Goal: Transaction & Acquisition: Book appointment/travel/reservation

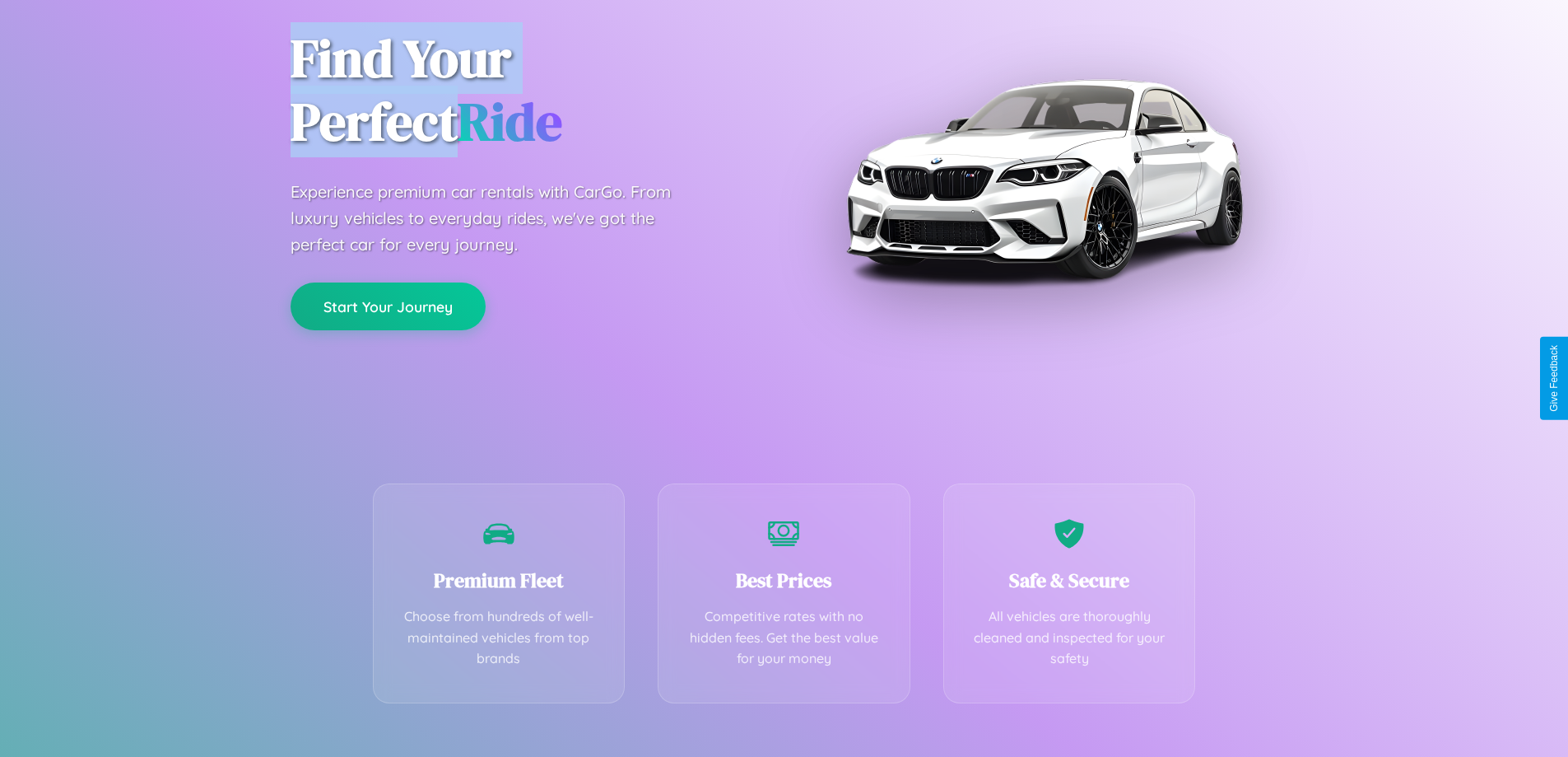
scroll to position [325, 0]
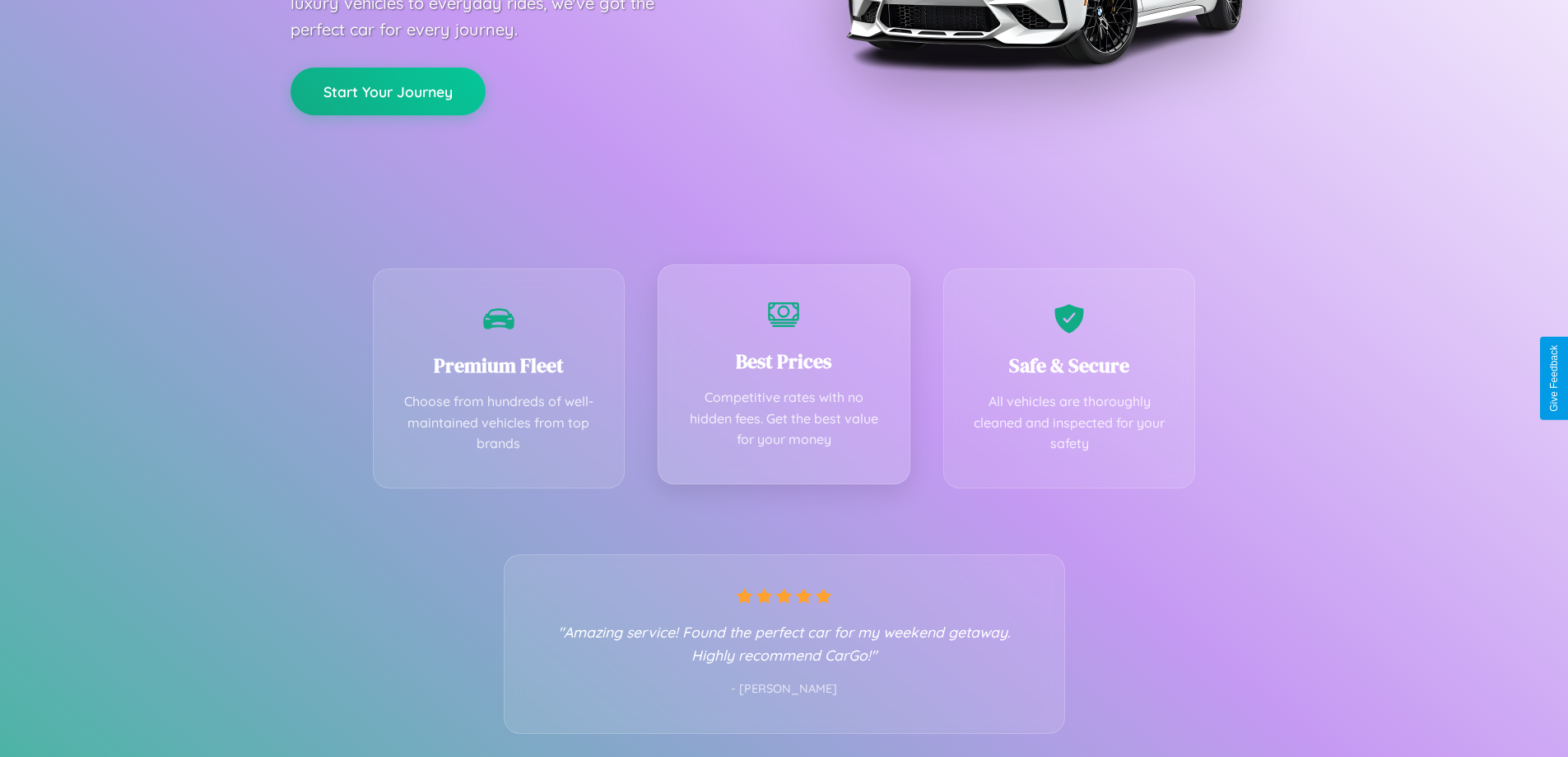
click at [784, 378] on div "Best Prices Competitive rates with no hidden fees. Get the best value for your …" at bounding box center [784, 373] width 253 height 219
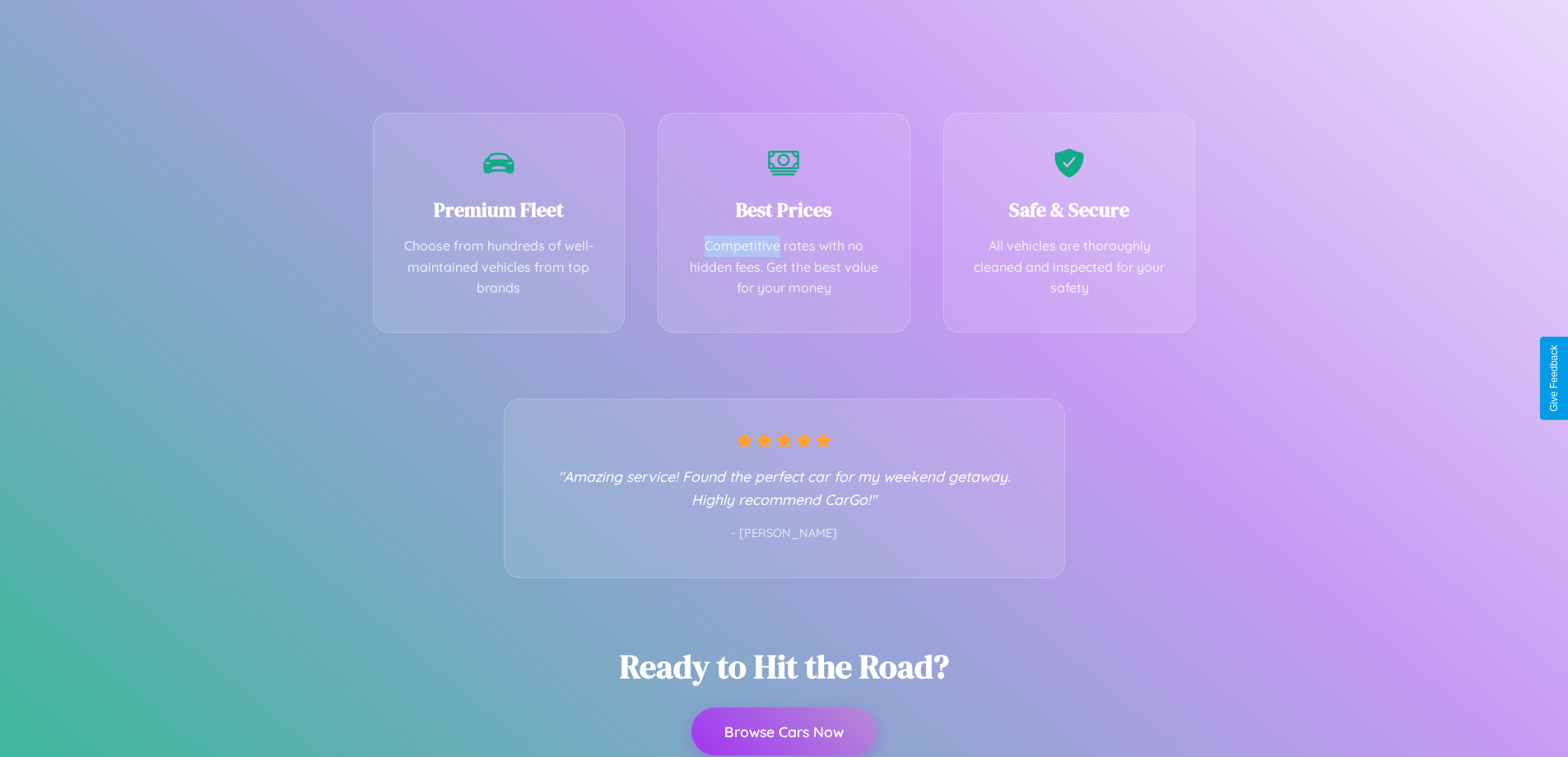
click at [784, 732] on button "Browse Cars Now" at bounding box center [784, 731] width 185 height 47
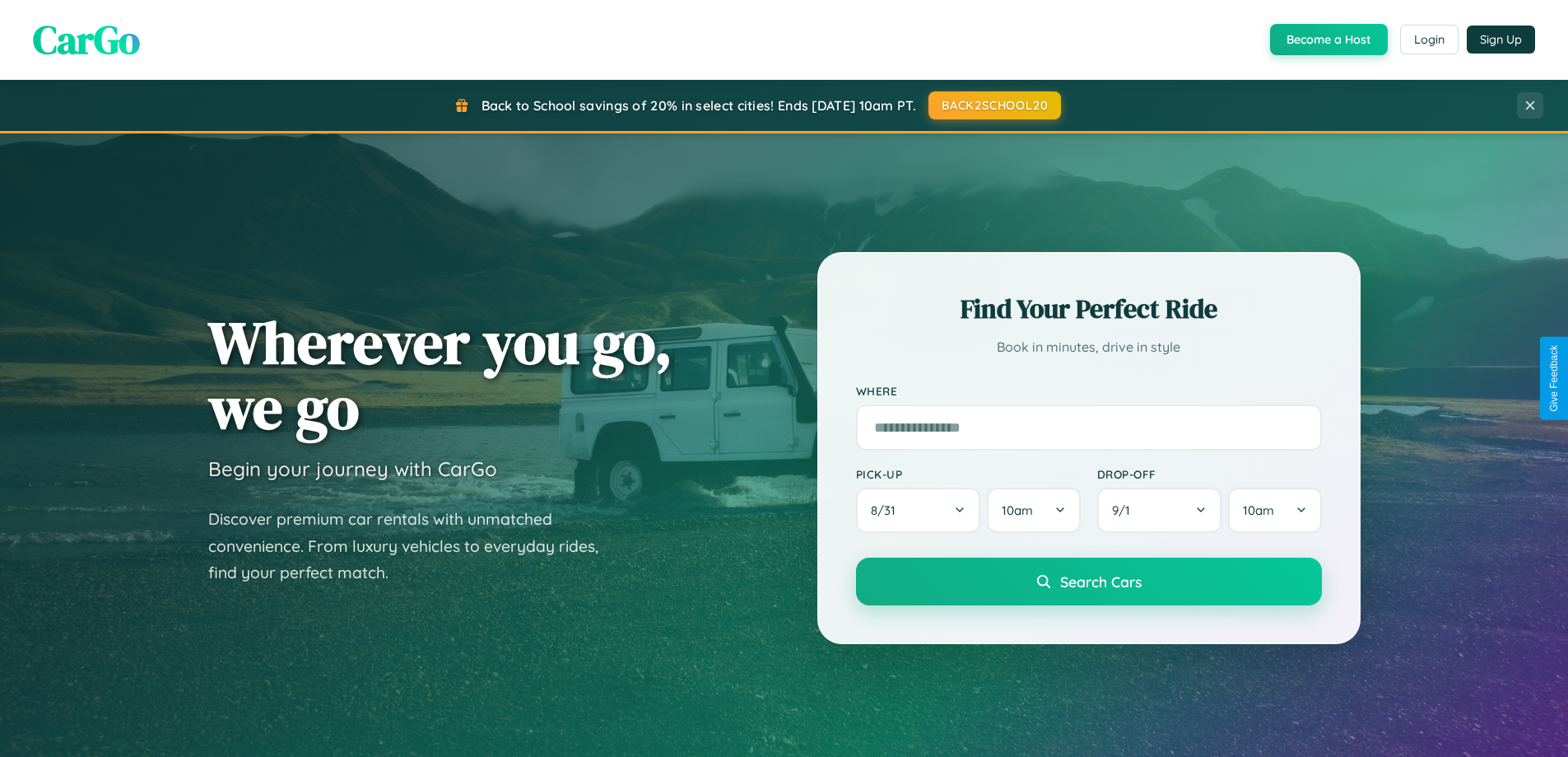
scroll to position [48, 0]
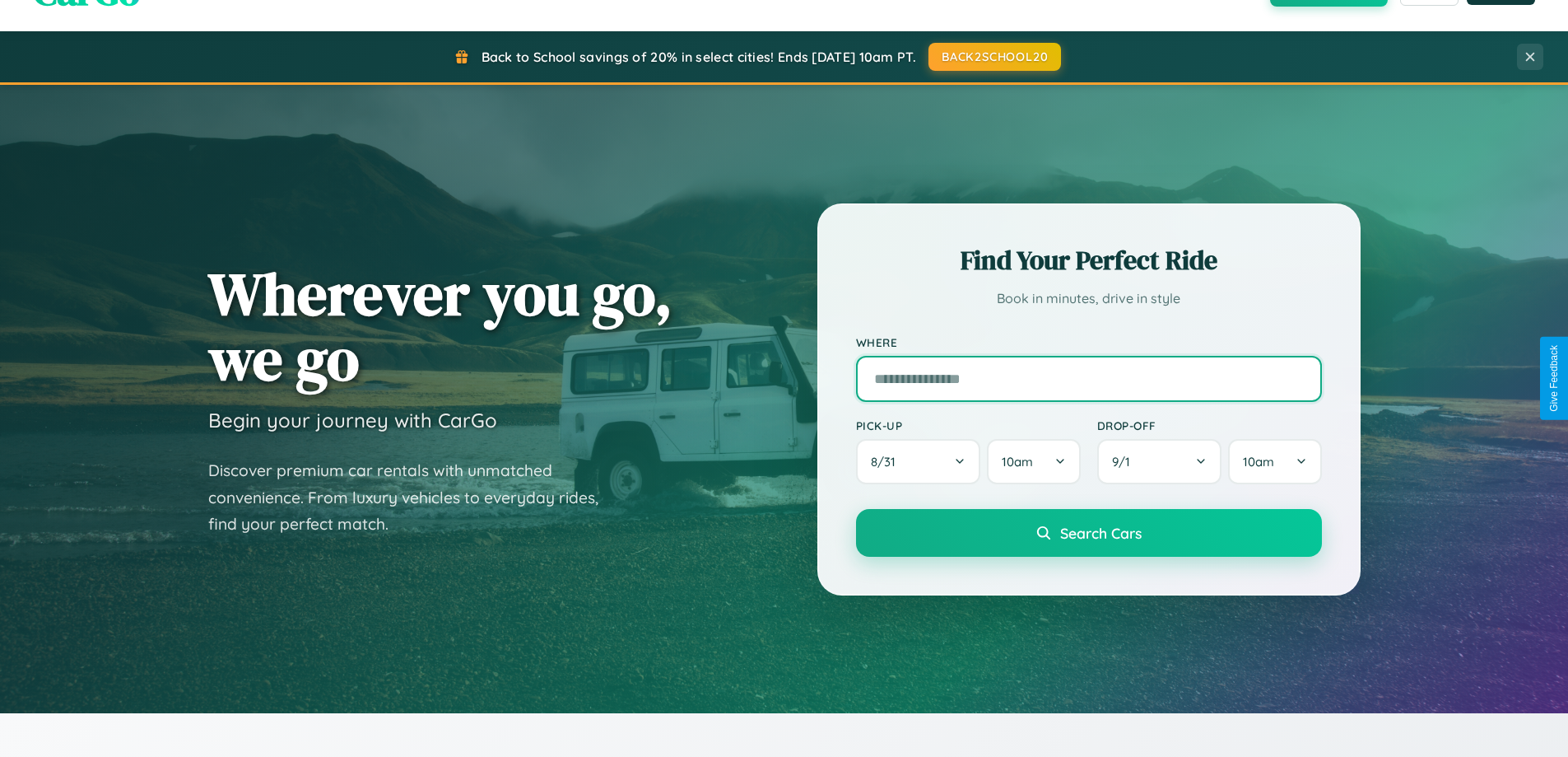
click at [1088, 378] on input "text" at bounding box center [1089, 379] width 466 height 47
type input "**********"
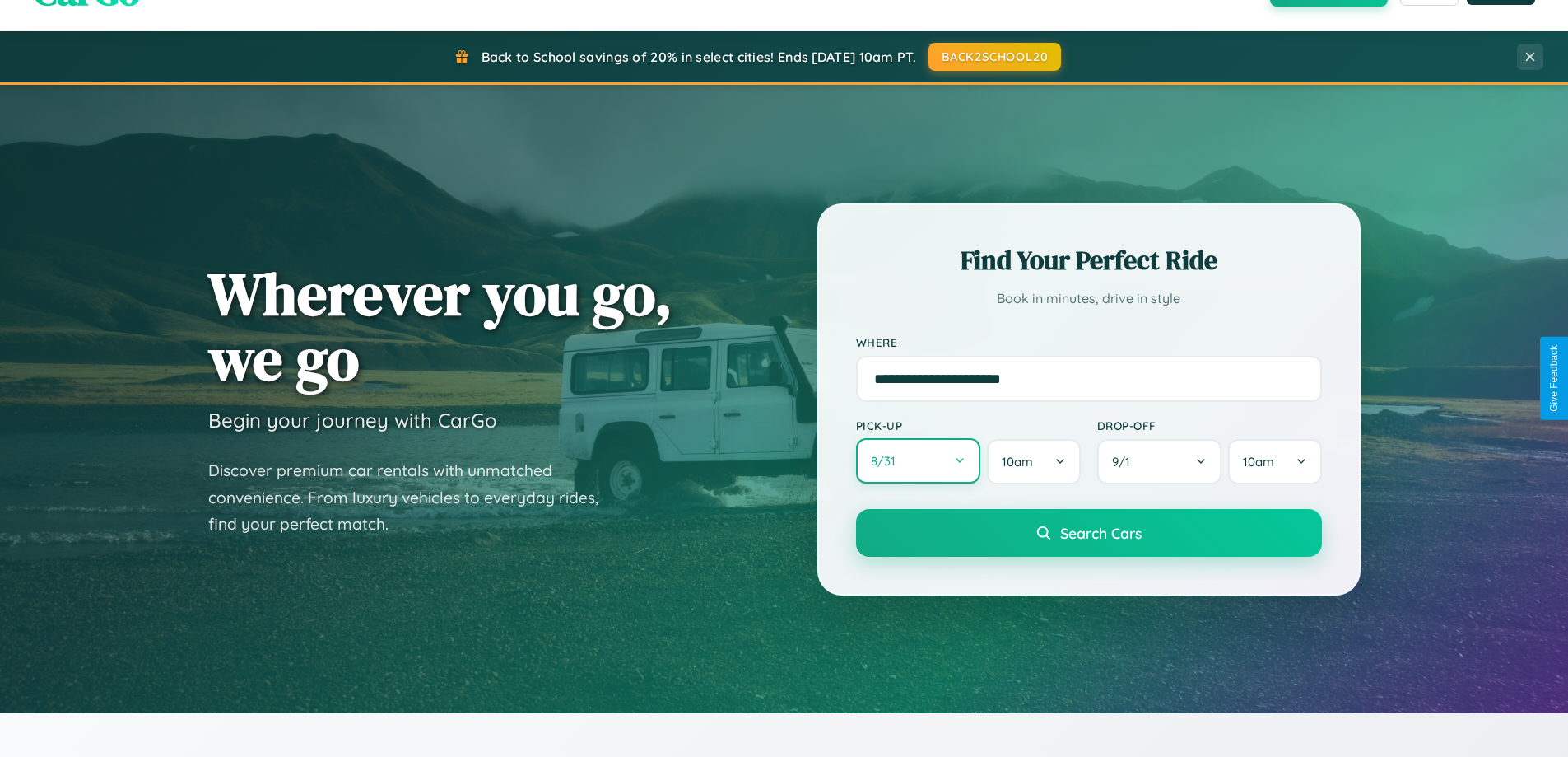
click at [918, 461] on button "8 / 31" at bounding box center [919, 461] width 125 height 46
select select "*"
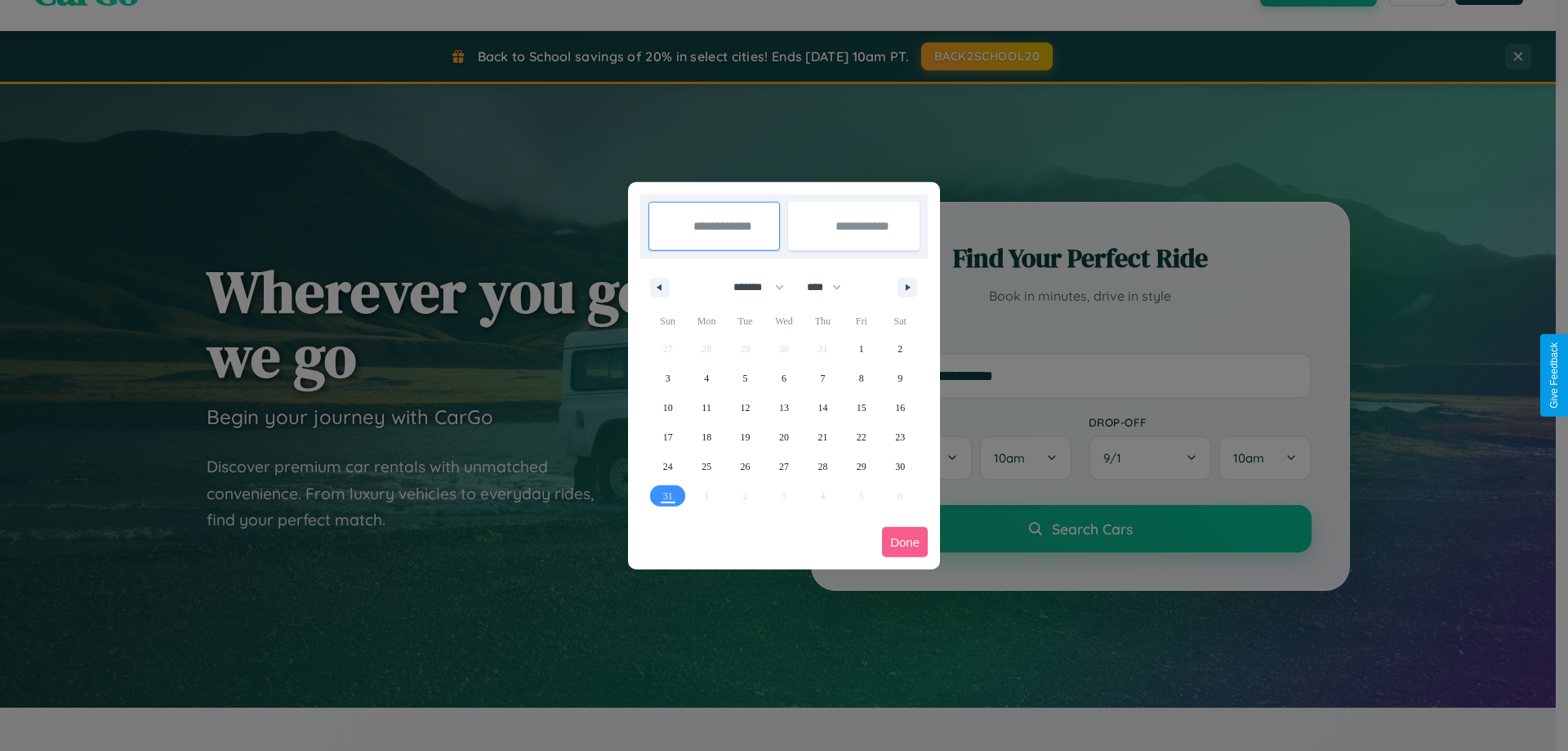
drag, startPoint x: 752, startPoint y: 286, endPoint x: 784, endPoint y: 328, distance: 52.8
click at [752, 286] on select "******* ******** ***** ***** *** **** **** ****** ********* ******* ******** **…" at bounding box center [756, 286] width 70 height 27
drag, startPoint x: 832, startPoint y: 286, endPoint x: 784, endPoint y: 328, distance: 63.8
click at [832, 286] on select "**** **** **** **** **** **** **** **** **** **** **** **** **** **** **** ****…" at bounding box center [824, 286] width 49 height 27
select select "****"
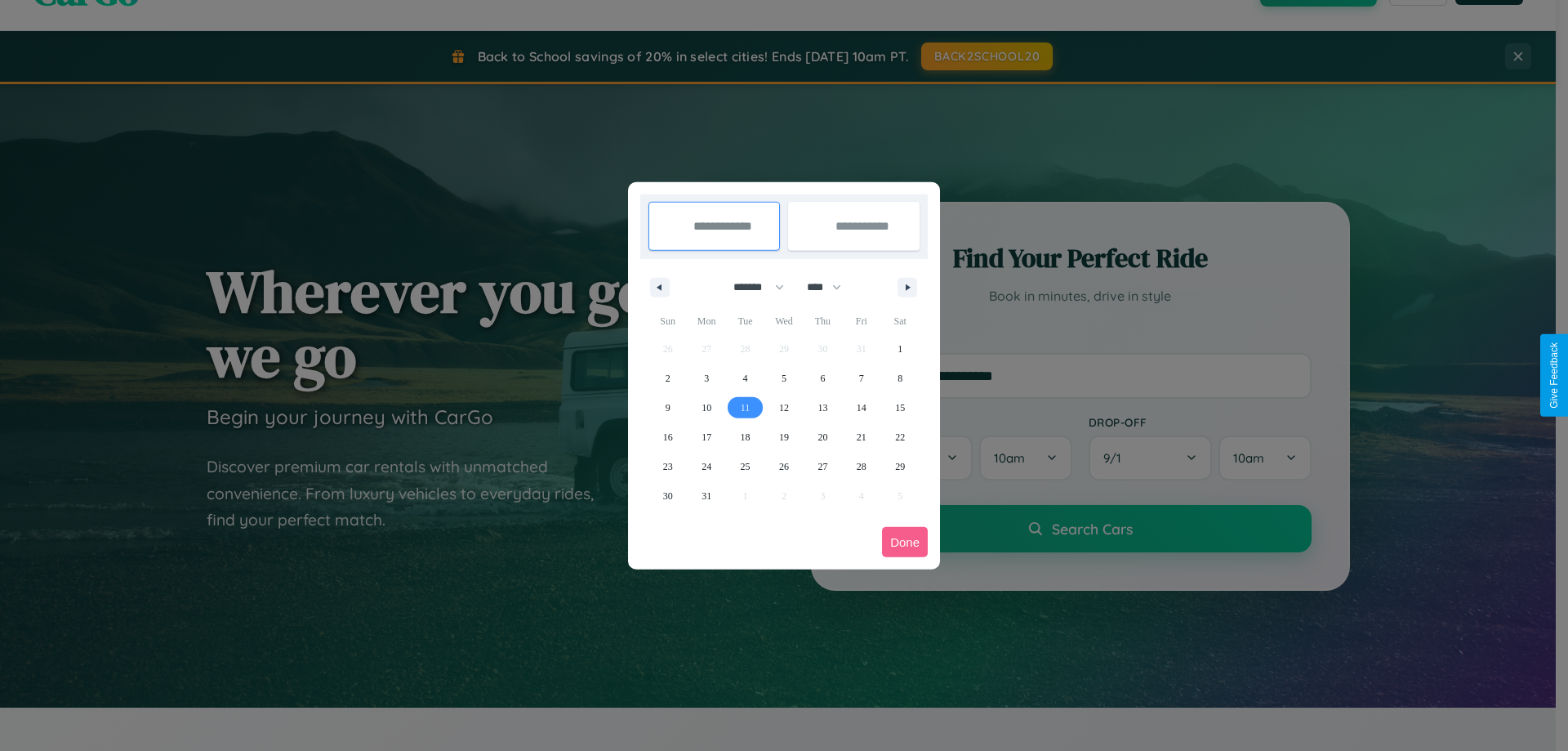
click at [745, 407] on span "11" at bounding box center [745, 407] width 9 height 29
type input "**********"
click at [745, 436] on span "18" at bounding box center [745, 436] width 9 height 29
type input "**********"
click at [906, 542] on button "Done" at bounding box center [905, 542] width 46 height 30
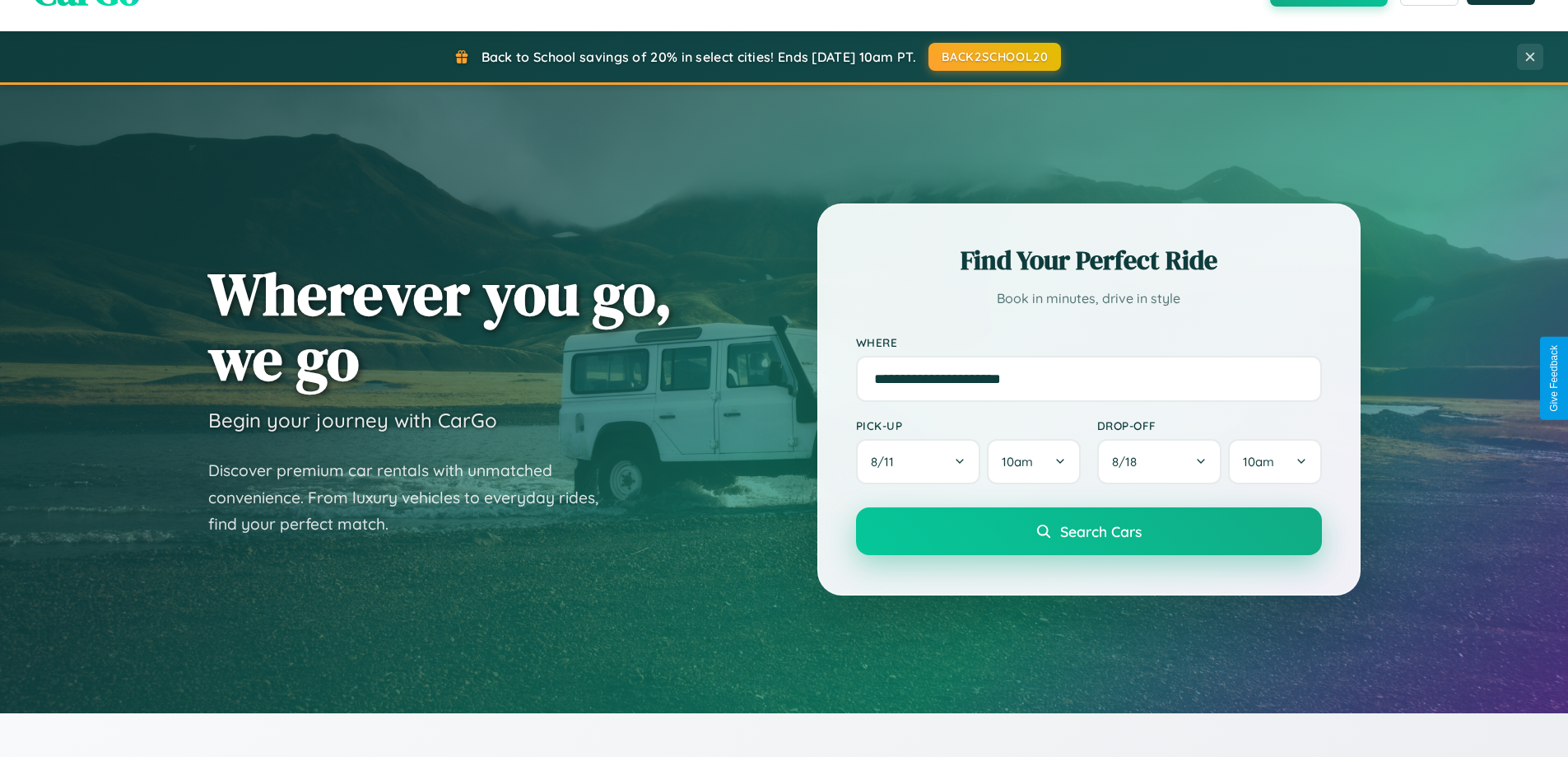
click at [1088, 533] on span "Search Cars" at bounding box center [1102, 531] width 82 height 18
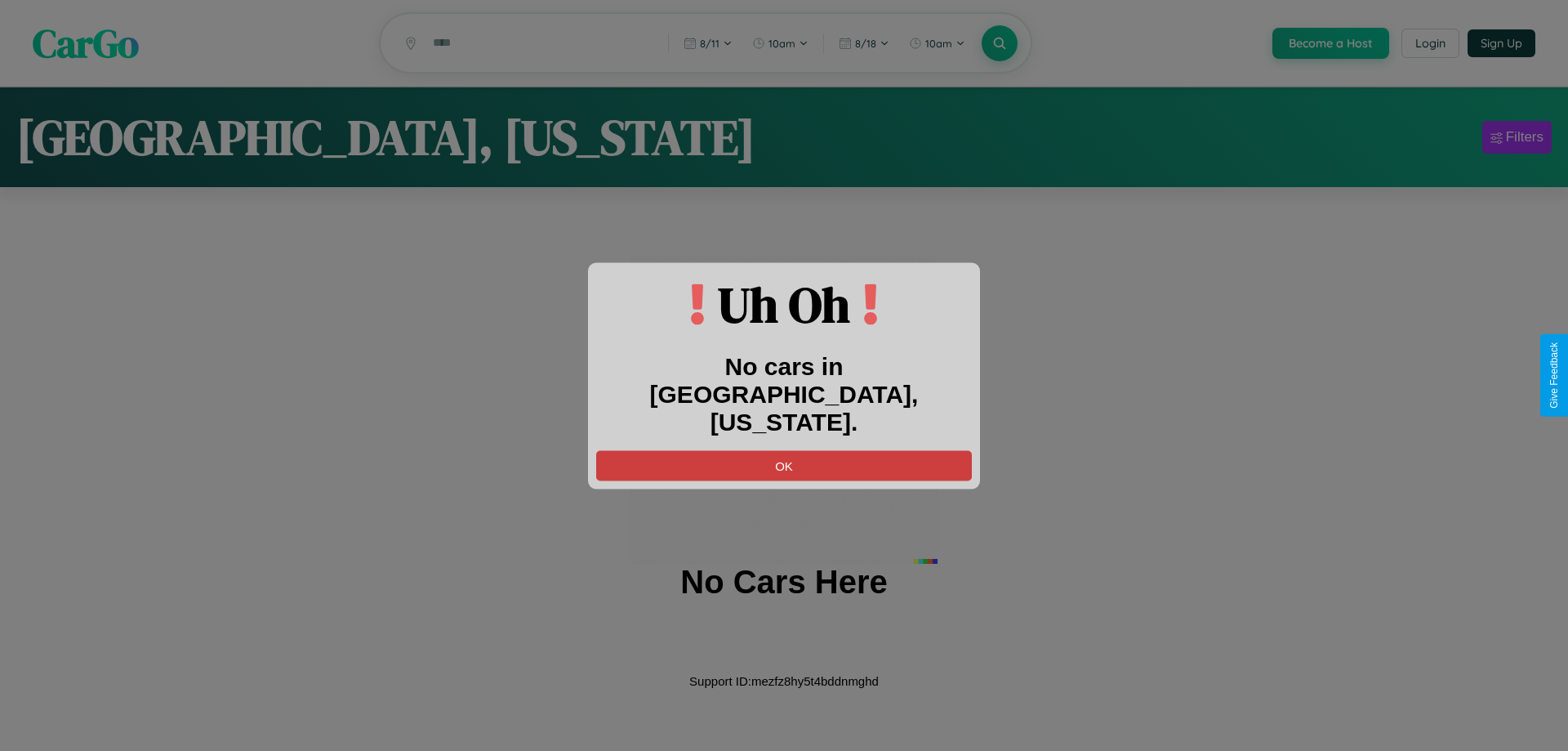
click at [784, 451] on button "OK" at bounding box center [784, 465] width 376 height 30
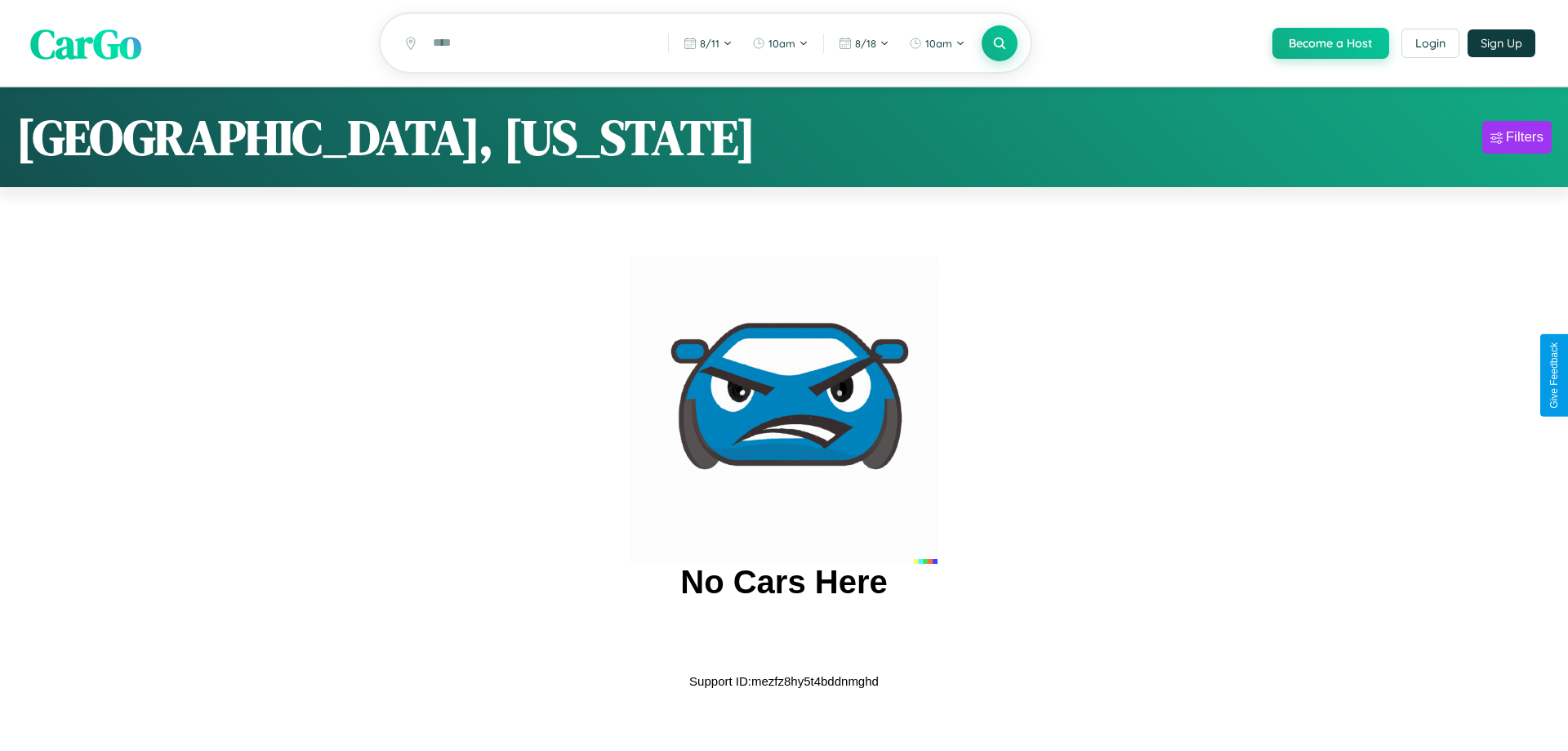
click at [86, 44] on span "CarGo" at bounding box center [86, 43] width 111 height 57
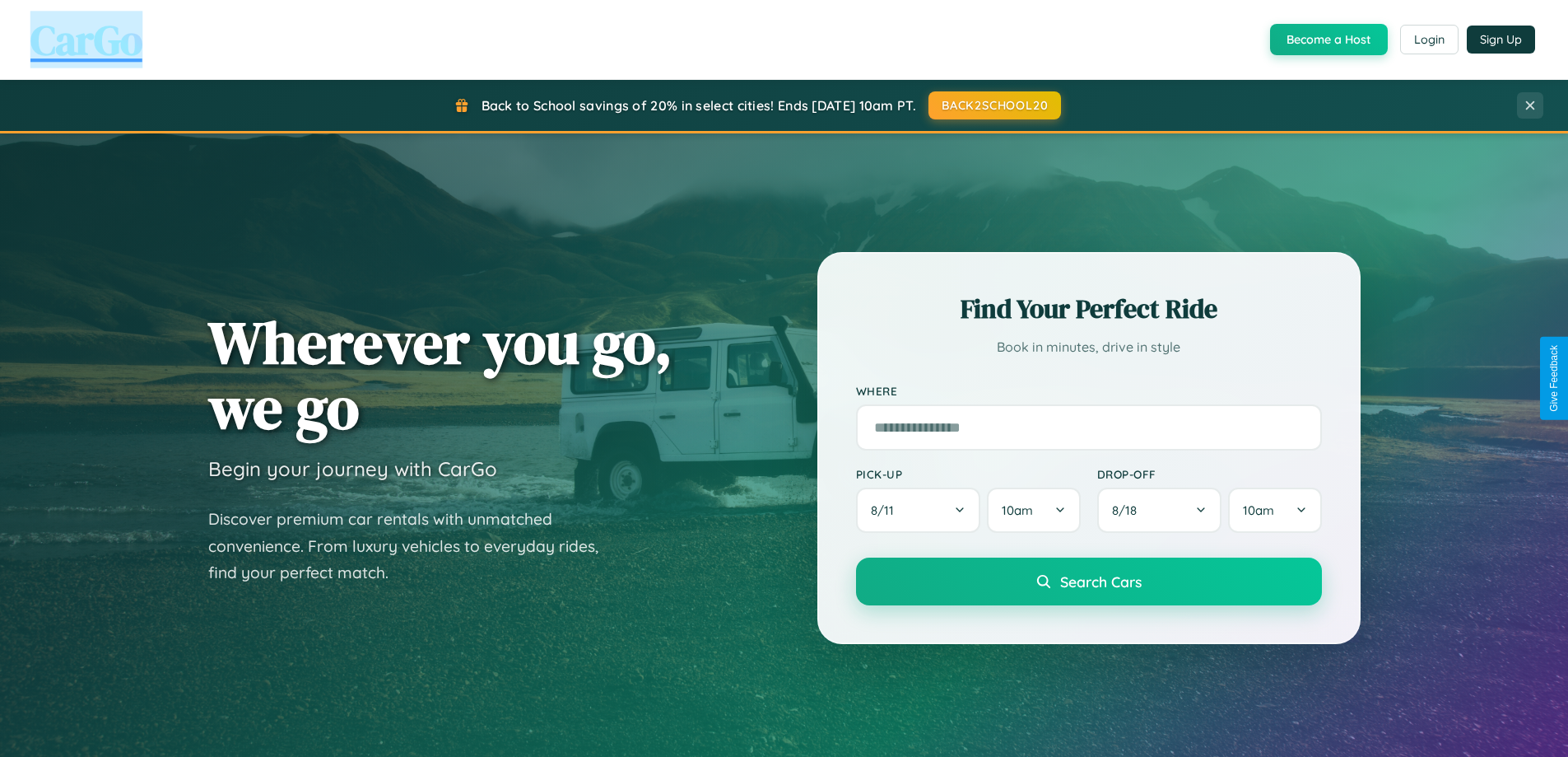
scroll to position [3169, 0]
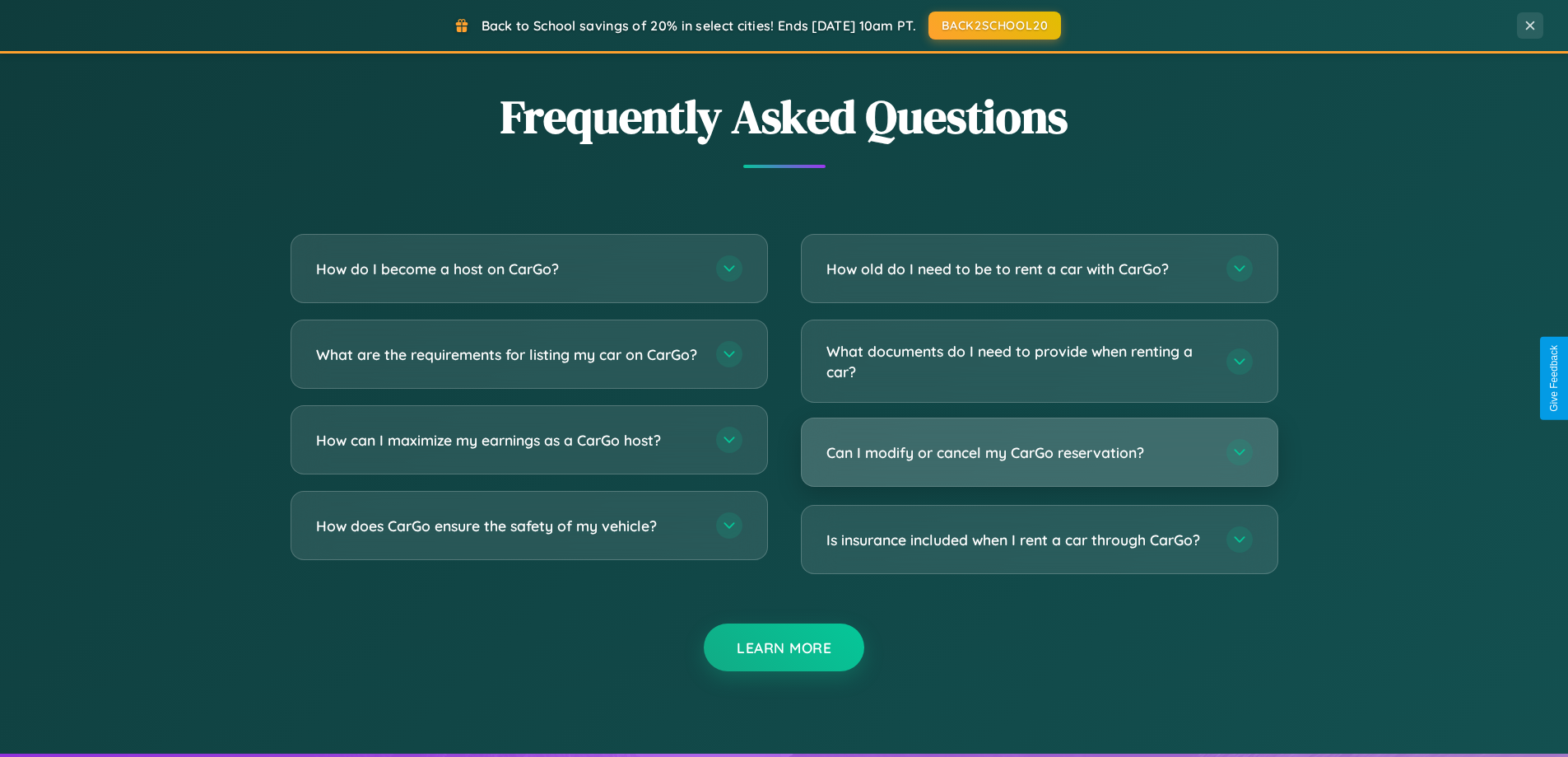
click at [1039, 452] on h3 "Can I modify or cancel my CarGo reservation?" at bounding box center [1018, 453] width 384 height 21
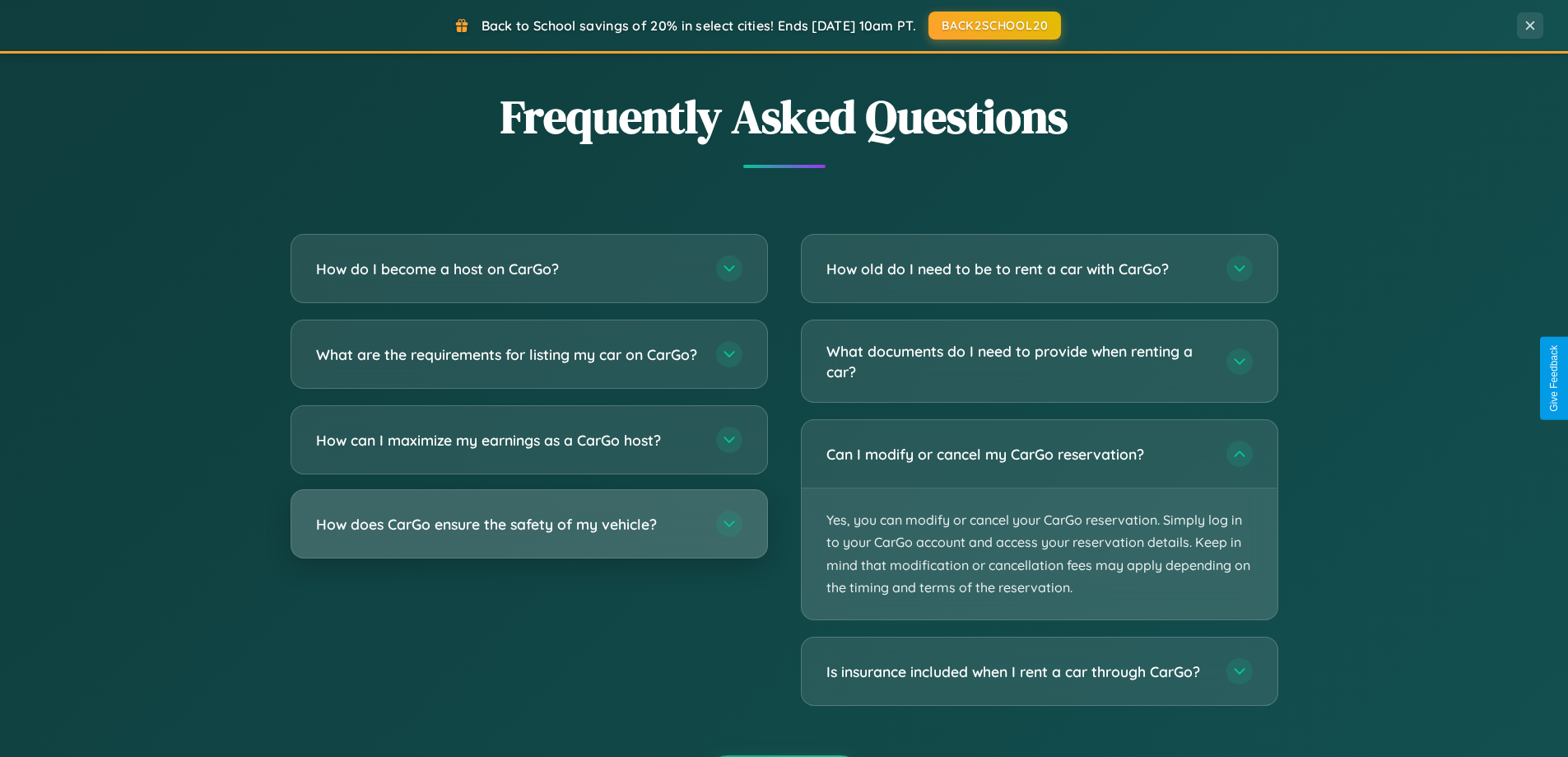
click at [529, 535] on h3 "How does CarGo ensure the safety of my vehicle?" at bounding box center [508, 524] width 384 height 21
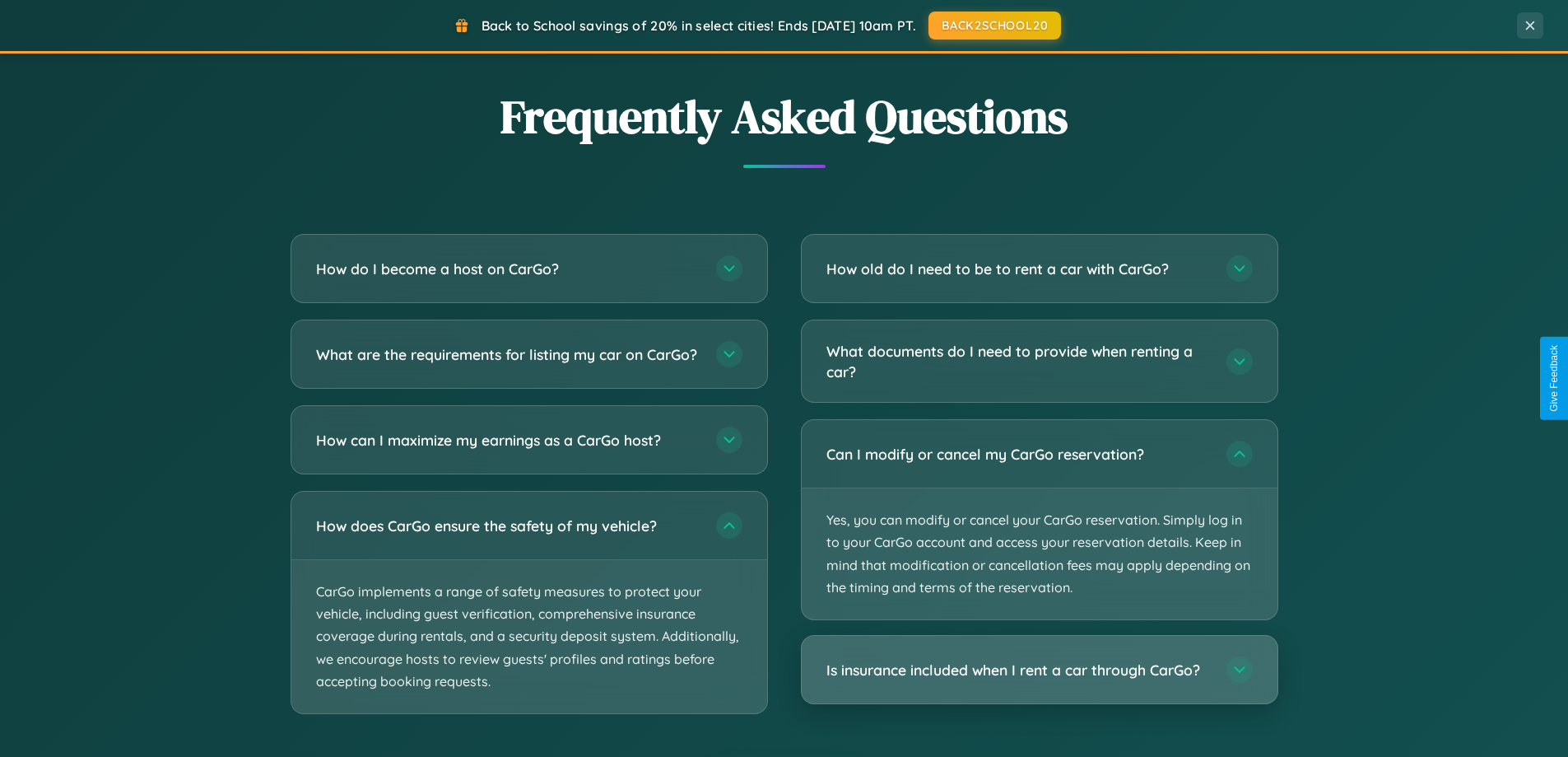
click at [1039, 671] on h3 "Is insurance included when I rent a car through CarGo?" at bounding box center [1018, 670] width 384 height 21
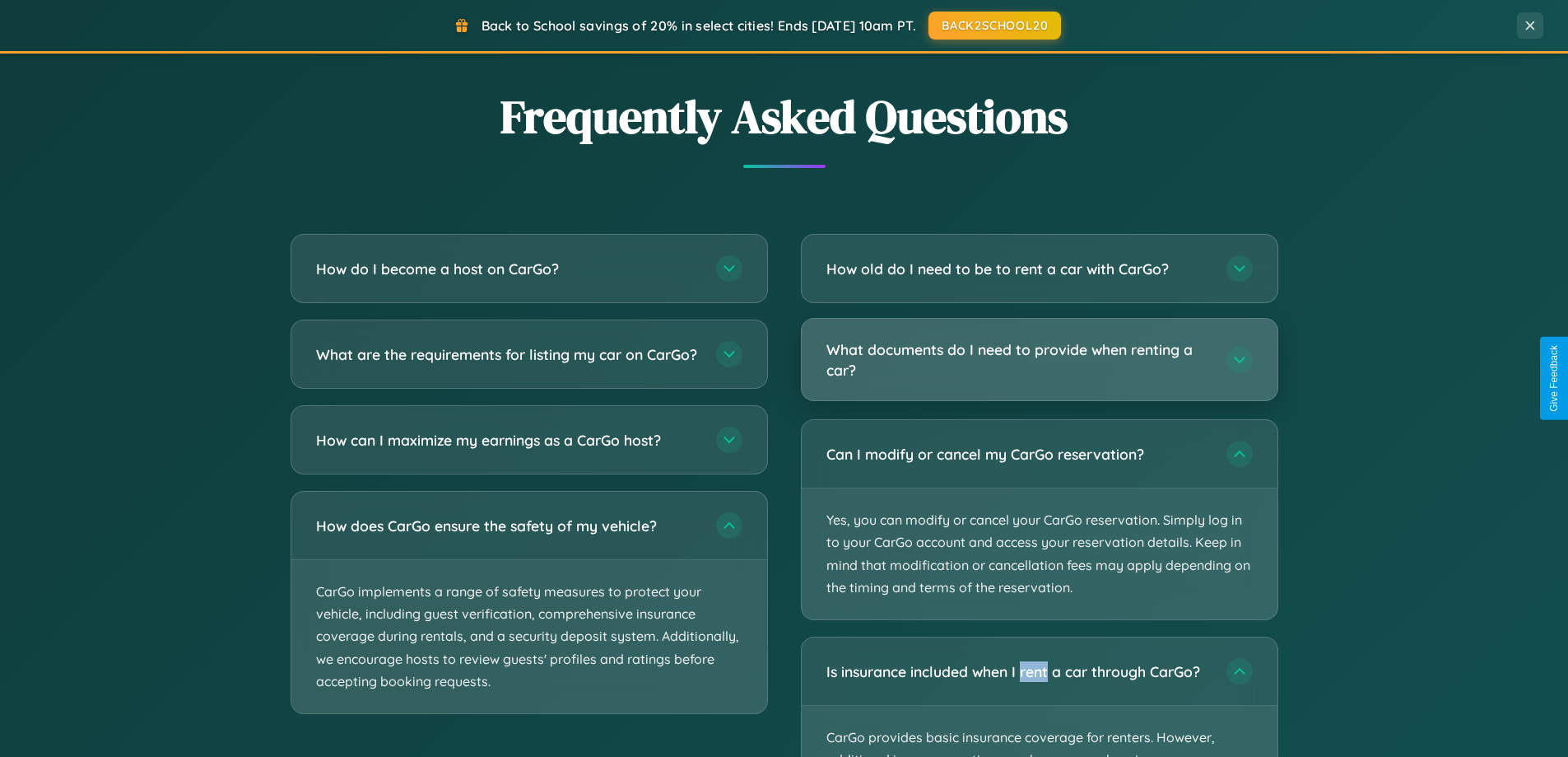
click at [1039, 361] on h3 "What documents do I need to provide when renting a car?" at bounding box center [1018, 359] width 384 height 40
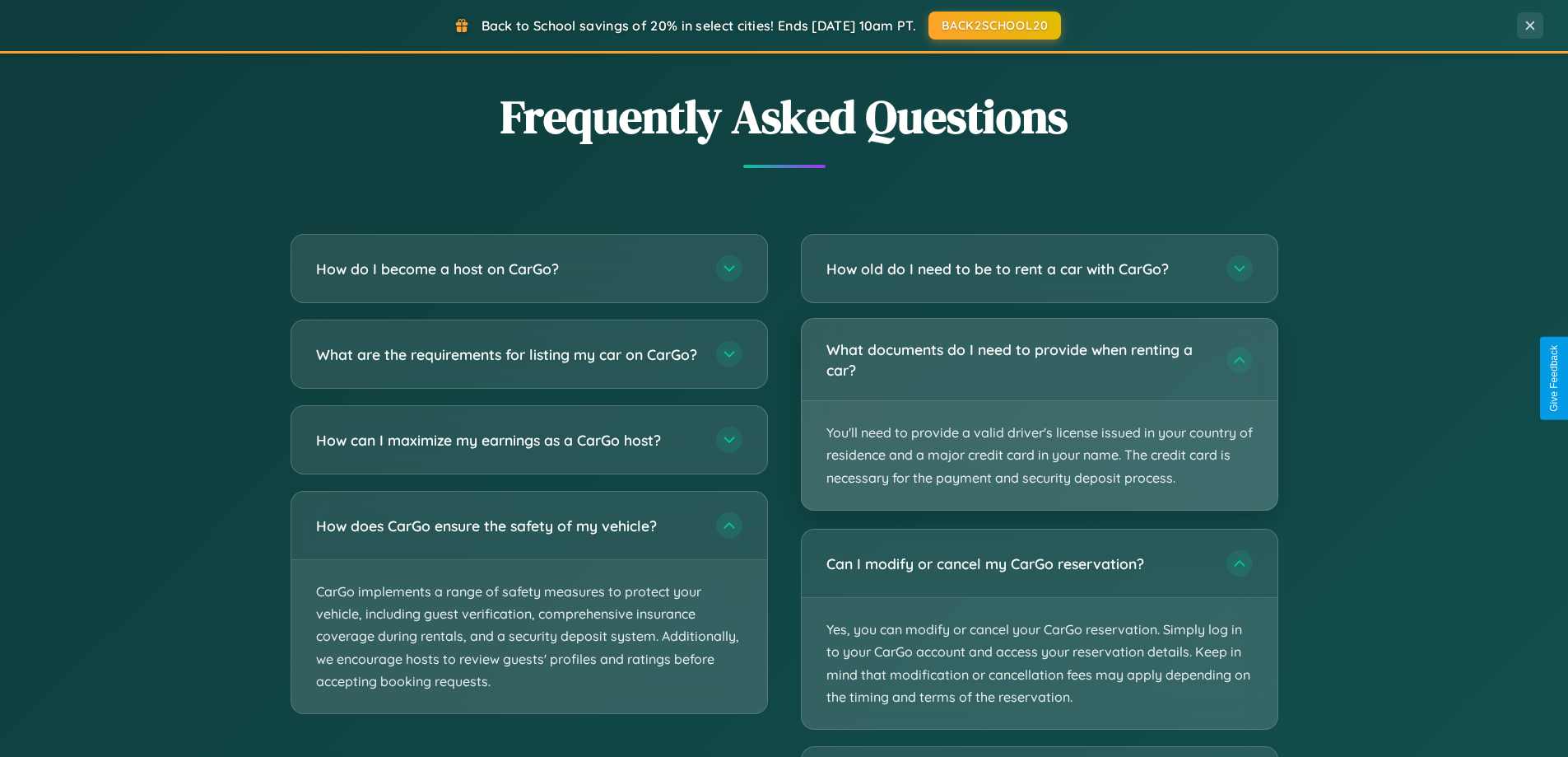
click at [1039, 413] on p "You'll need to provide a valid driver's license issued in your country of resid…" at bounding box center [1039, 455] width 476 height 108
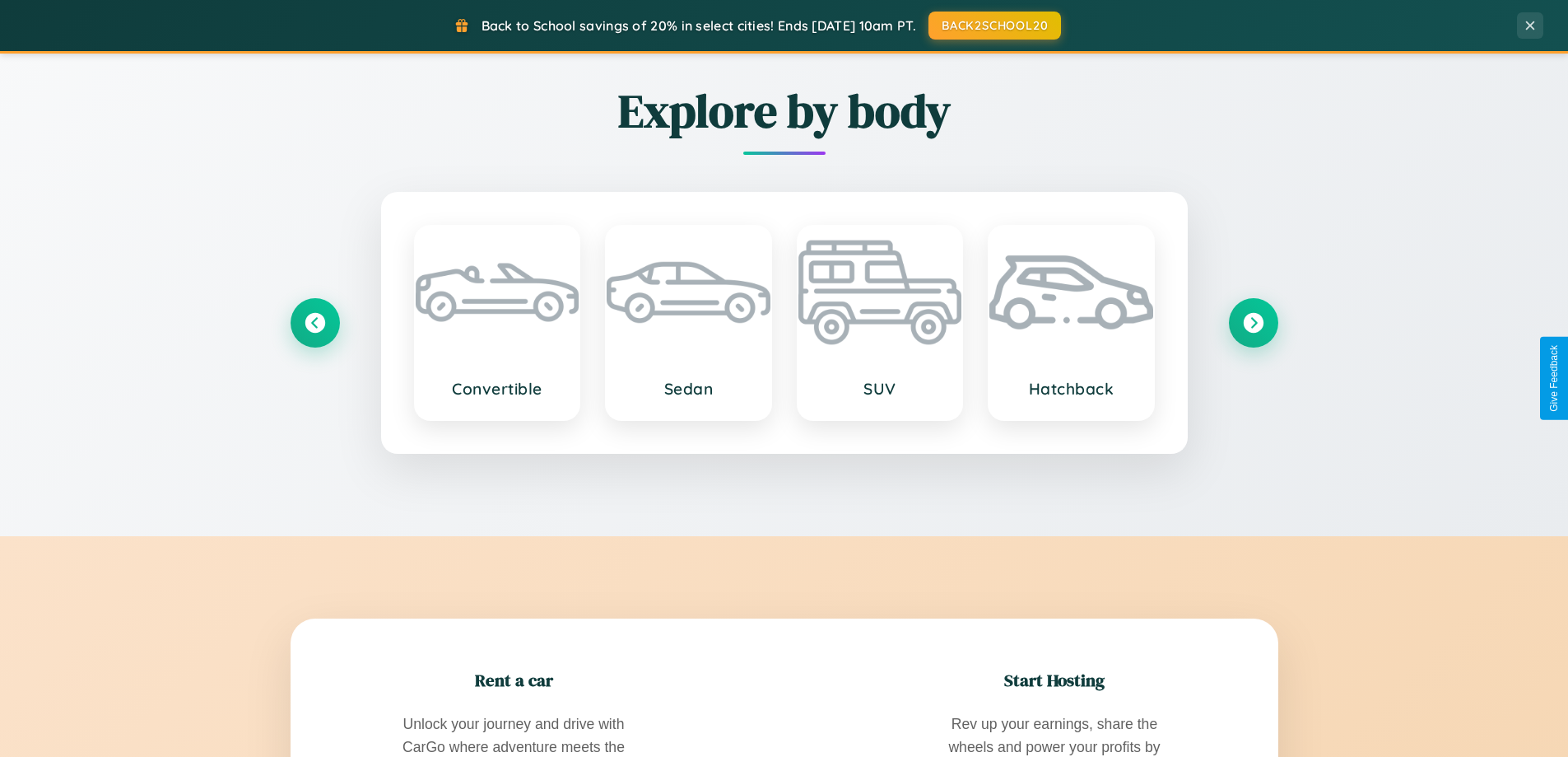
scroll to position [1133, 0]
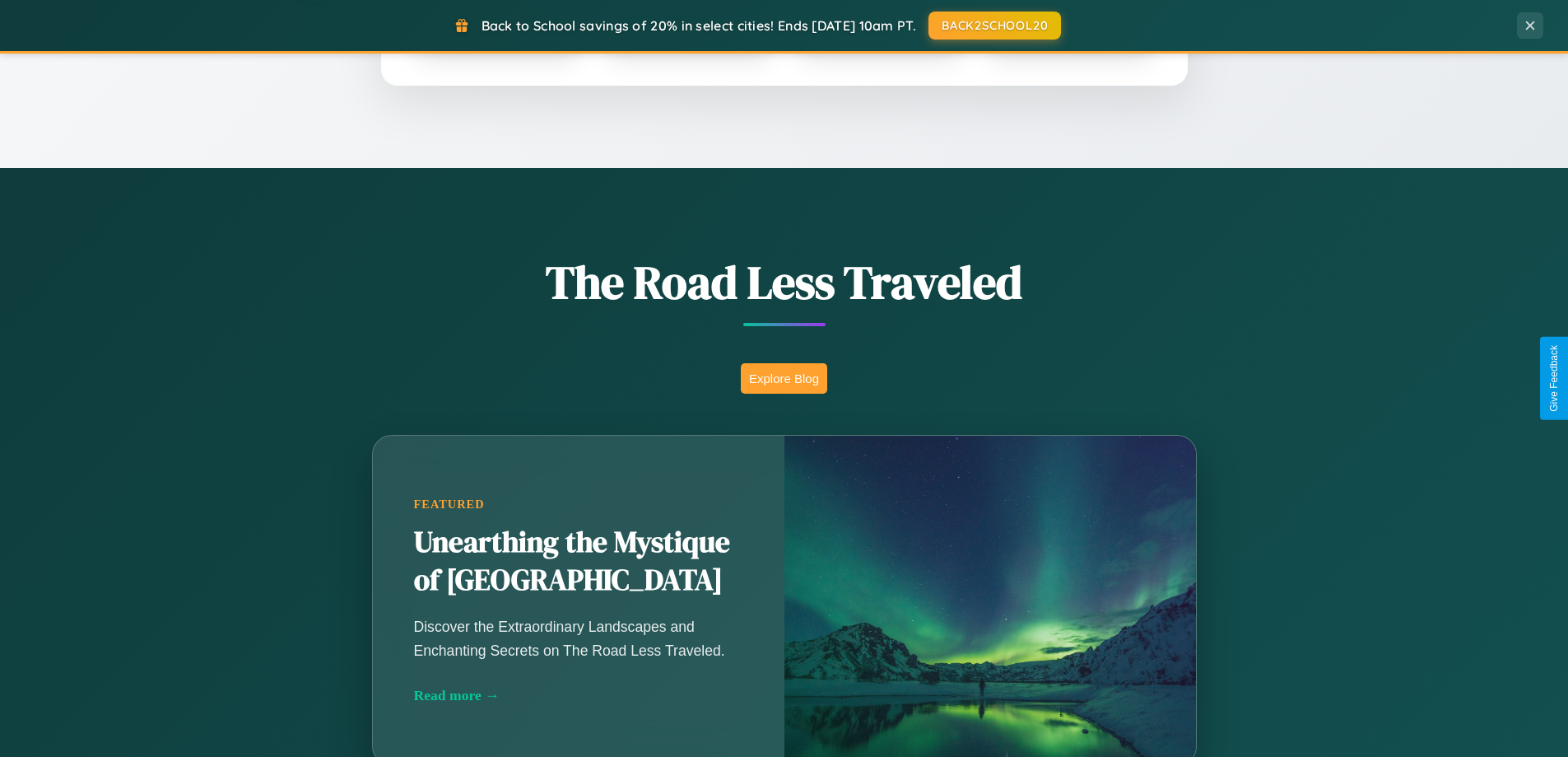
click at [784, 378] on button "Explore Blog" at bounding box center [784, 378] width 86 height 30
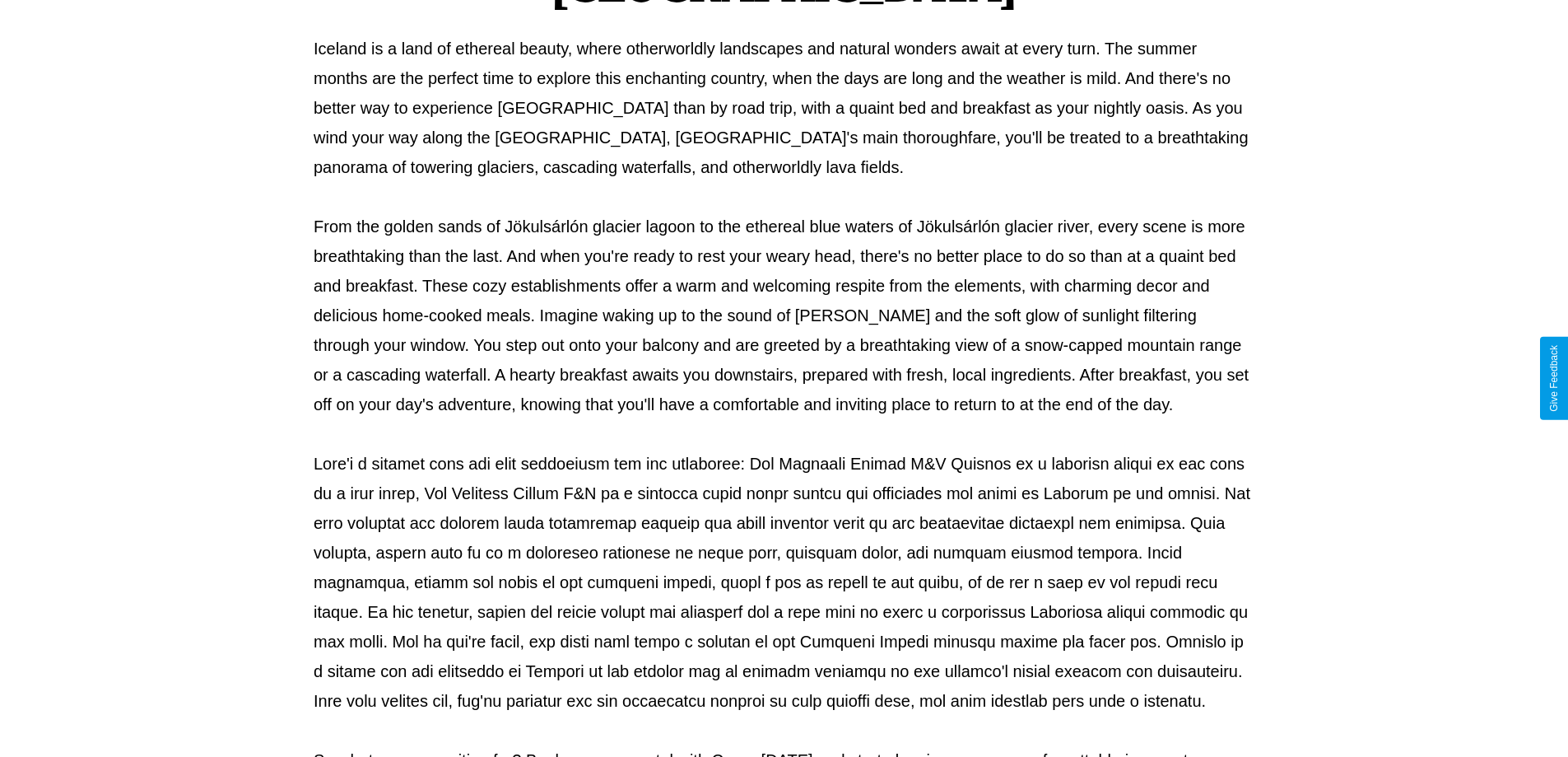
scroll to position [533, 0]
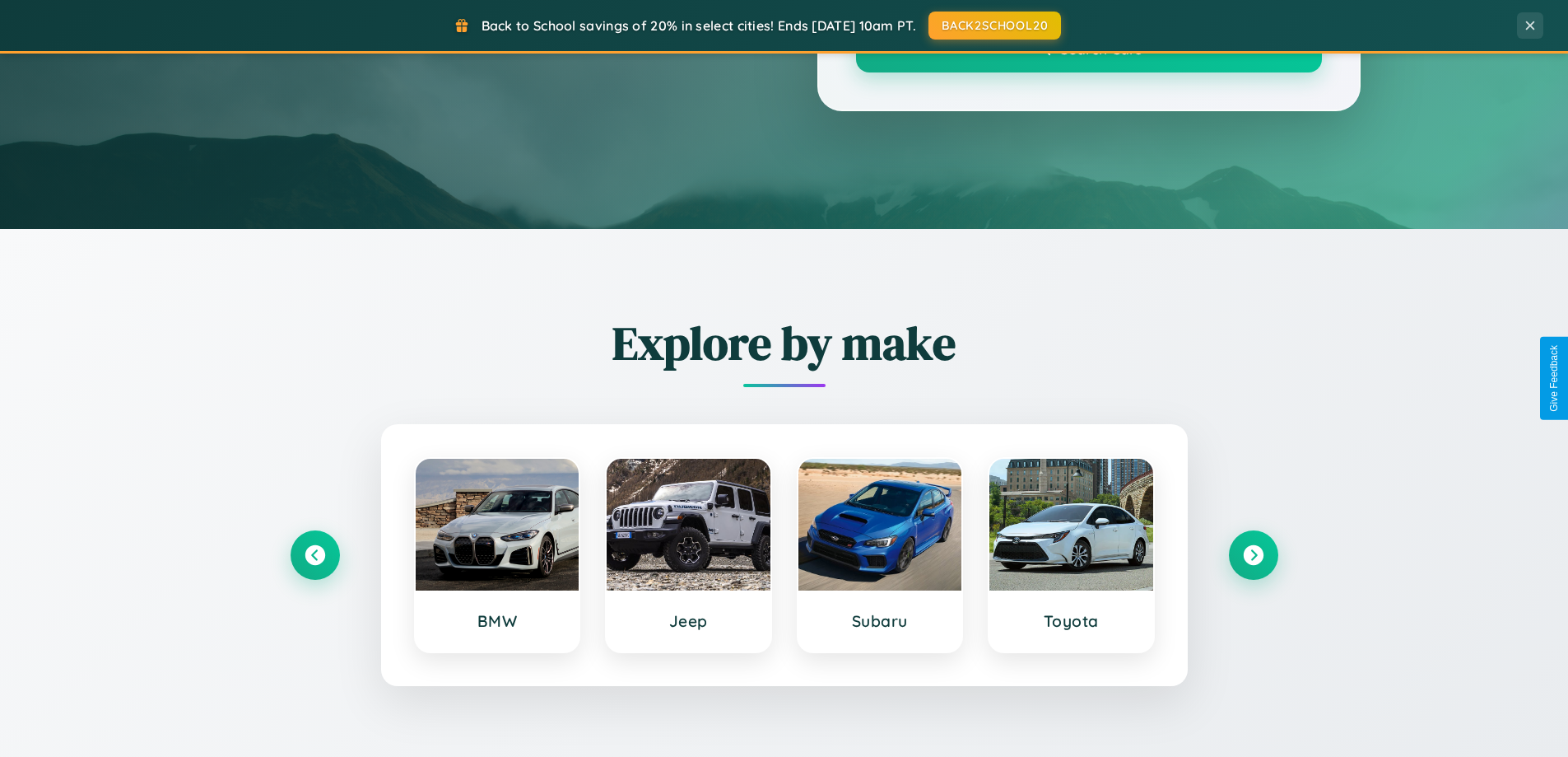
scroll to position [1133, 0]
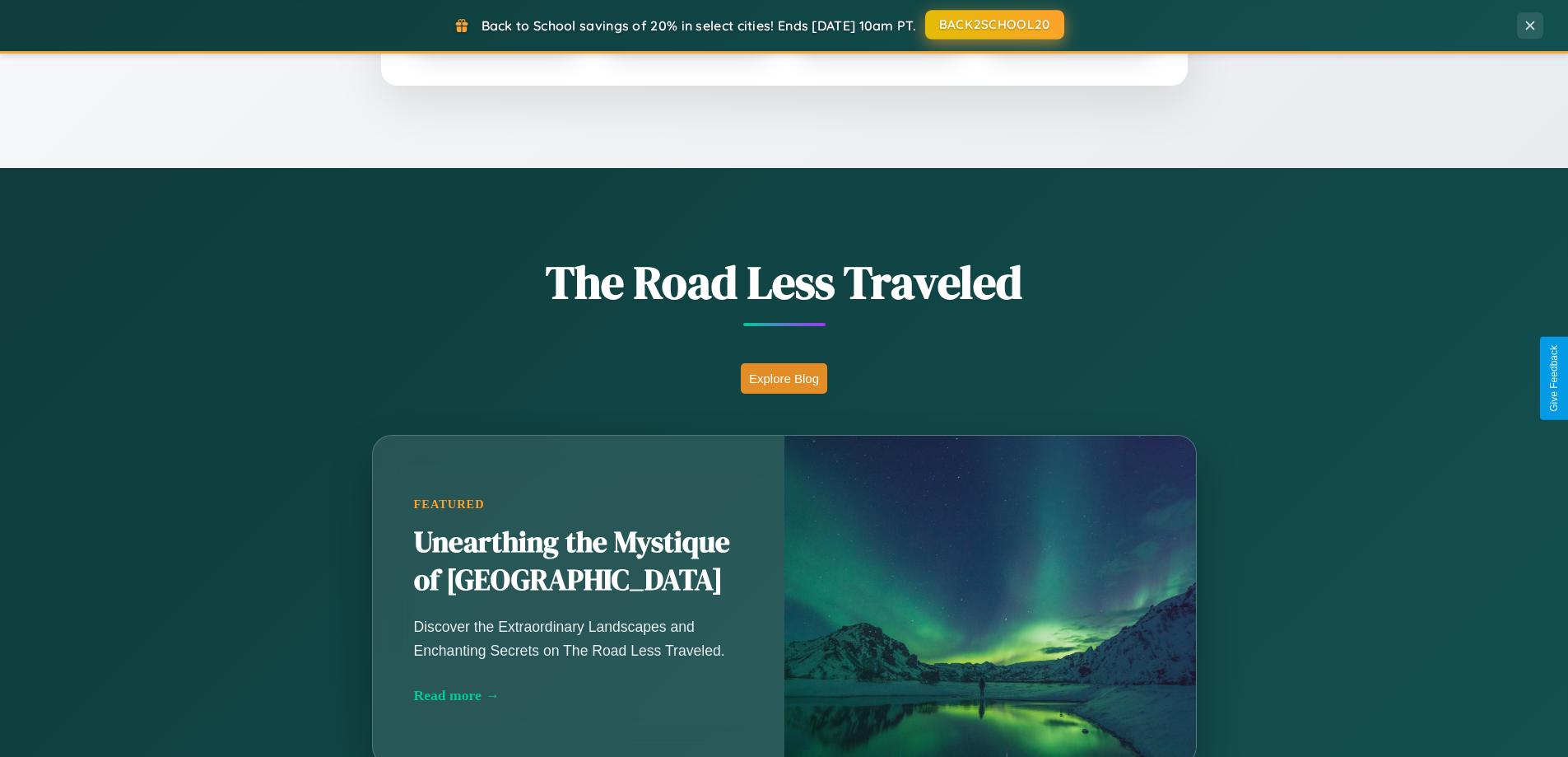
click at [993, 25] on button "BACK2SCHOOL20" at bounding box center [994, 24] width 140 height 29
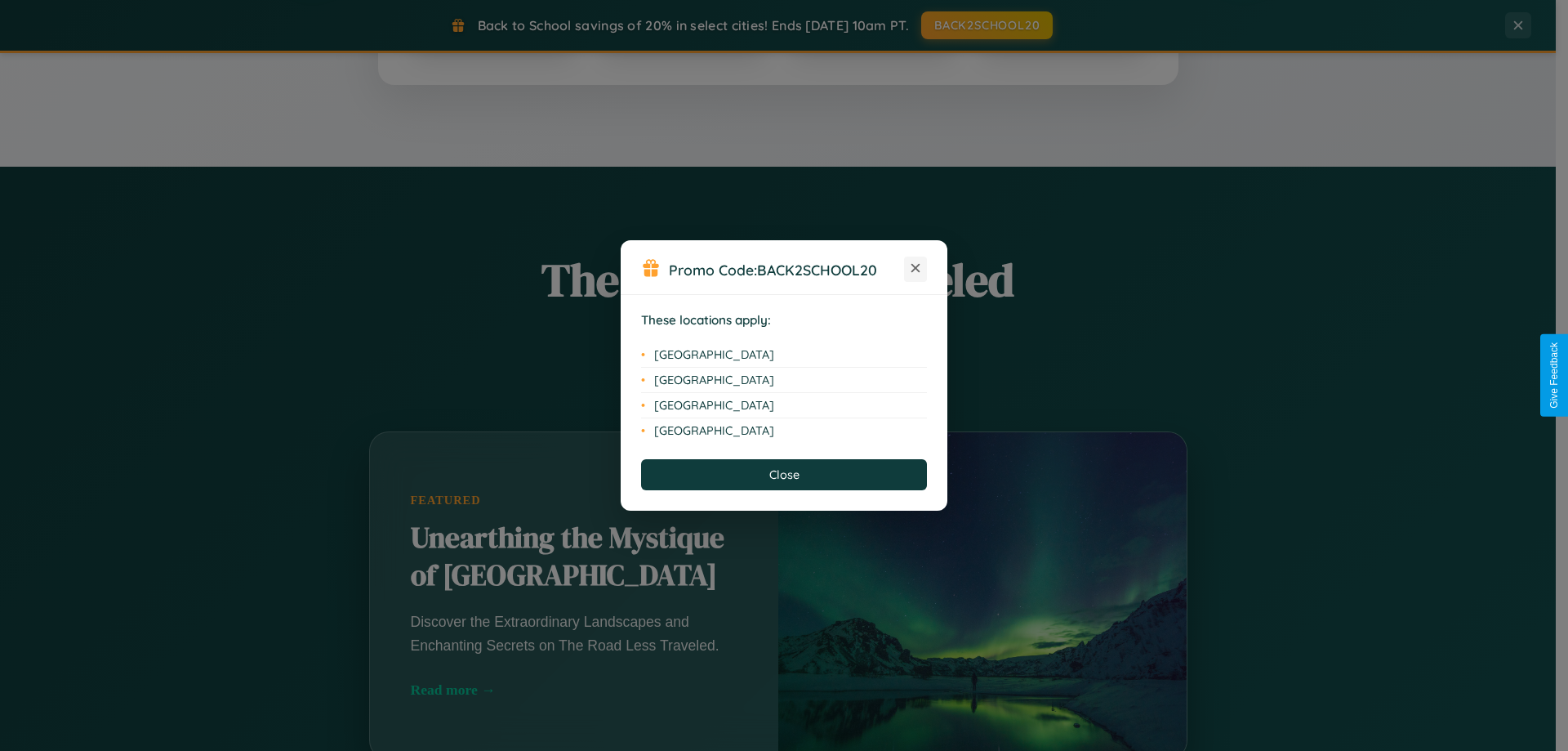
click at [916, 269] on icon at bounding box center [916, 269] width 9 height 9
